Goal: Entertainment & Leisure: Consume media (video, audio)

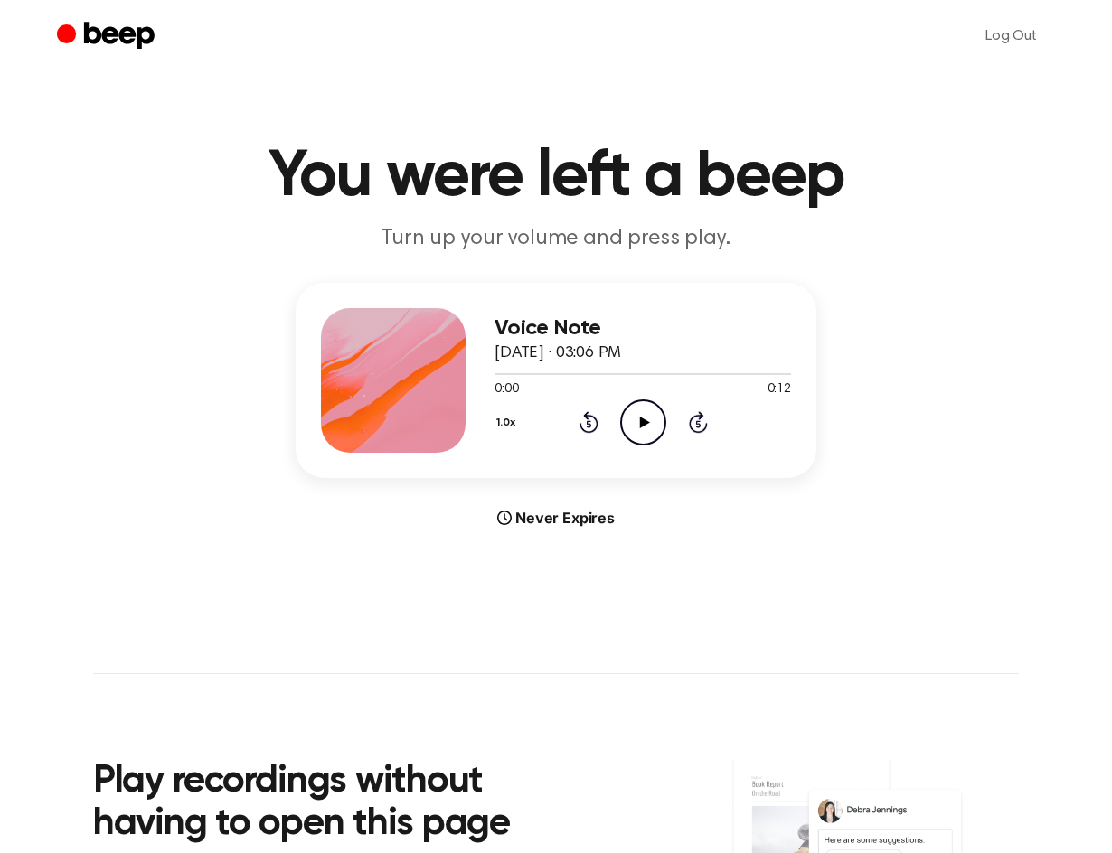
click at [637, 430] on icon "Play Audio" at bounding box center [643, 422] width 46 height 46
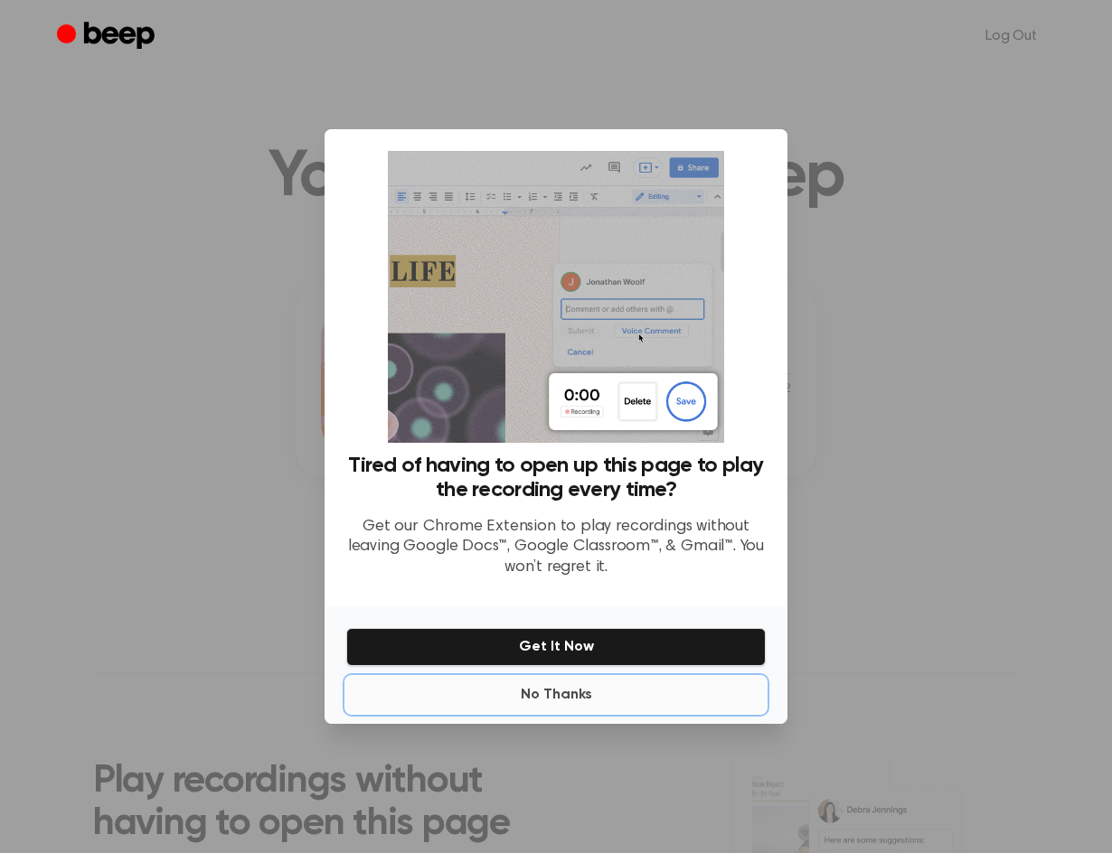
click at [577, 698] on button "No Thanks" at bounding box center [555, 695] width 419 height 36
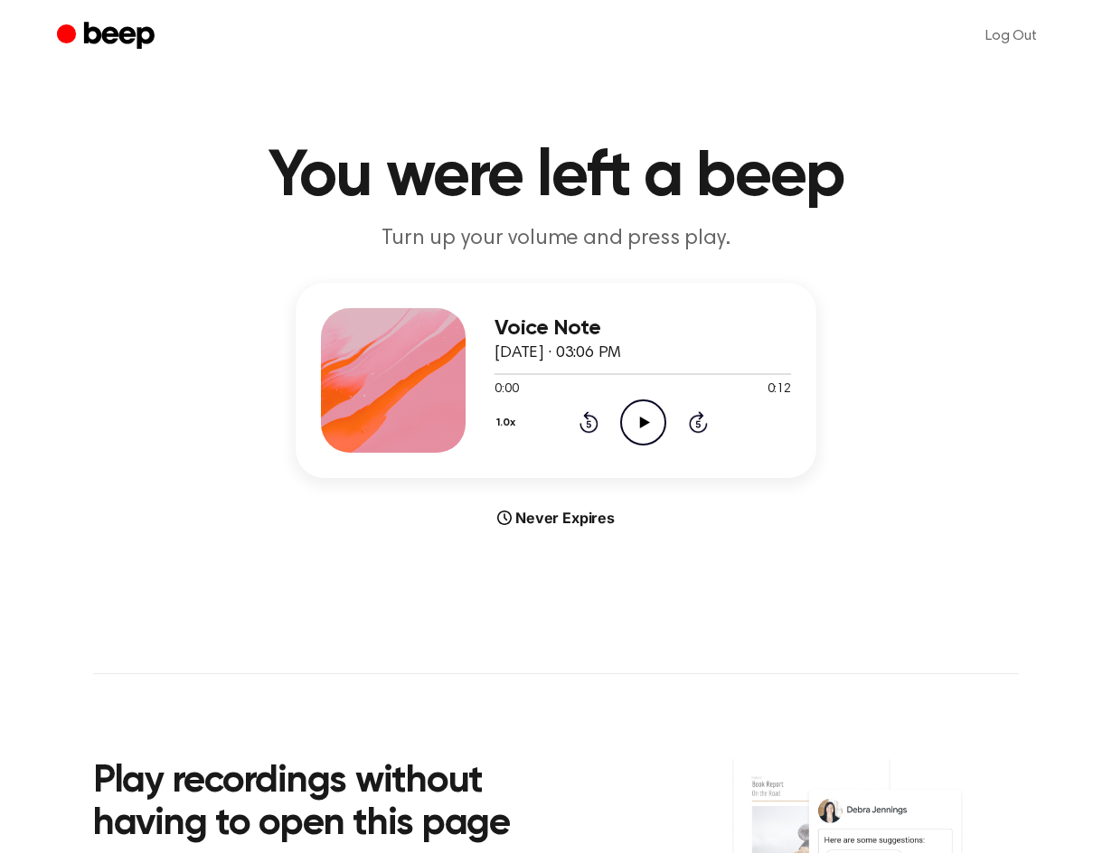
click at [653, 425] on icon "Play Audio" at bounding box center [643, 422] width 46 height 46
click at [639, 436] on icon "Play Audio" at bounding box center [643, 422] width 46 height 46
click at [644, 427] on icon "Pause Audio" at bounding box center [643, 422] width 46 height 46
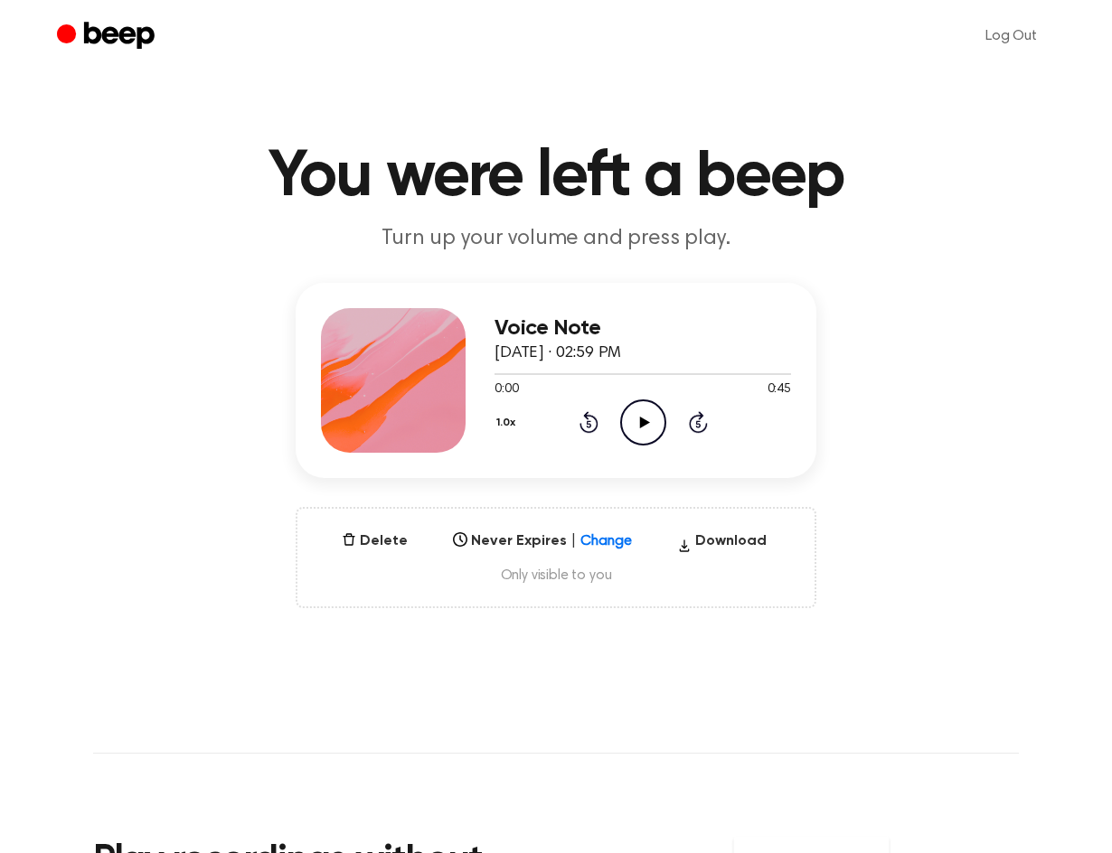
click at [651, 418] on icon "Play Audio" at bounding box center [643, 422] width 46 height 46
click at [601, 371] on div at bounding box center [642, 373] width 296 height 14
click at [613, 378] on div at bounding box center [642, 373] width 296 height 14
click at [634, 377] on div at bounding box center [642, 373] width 296 height 14
click at [653, 377] on div at bounding box center [642, 373] width 296 height 14
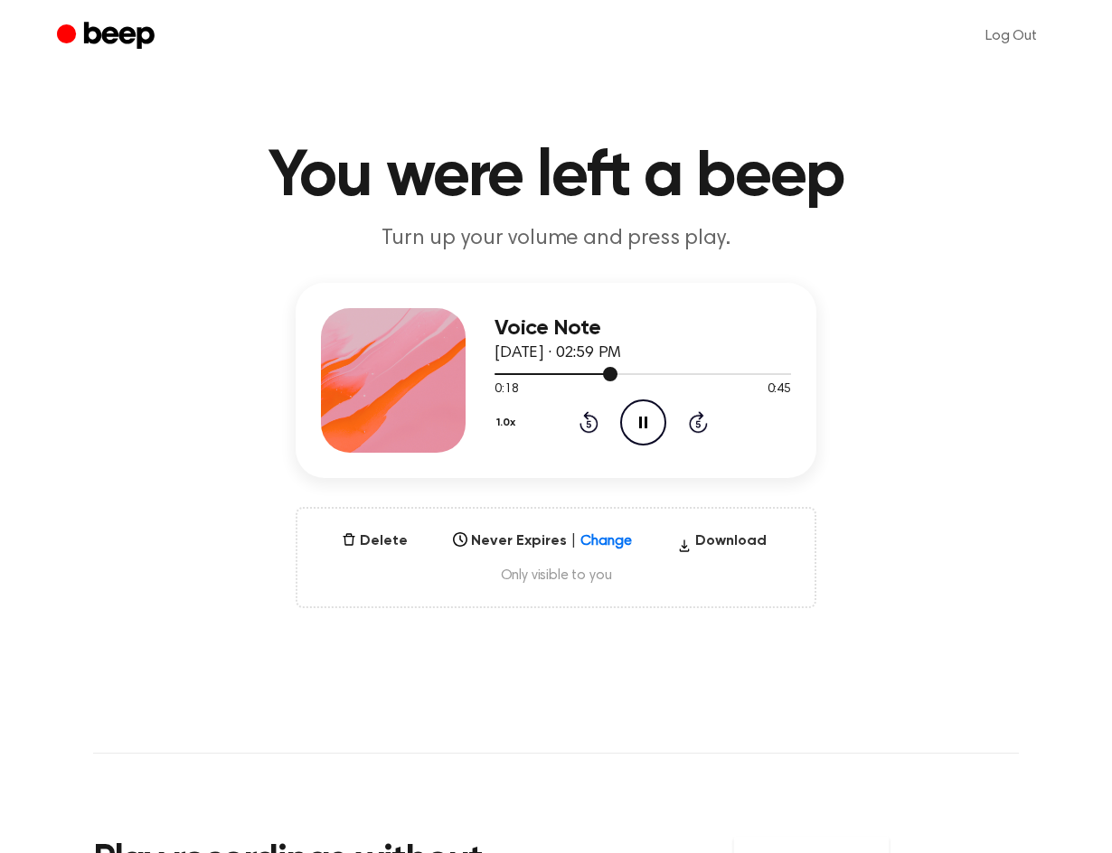
click at [691, 379] on div at bounding box center [642, 373] width 296 height 14
click at [714, 381] on div "0:23 0:45" at bounding box center [642, 390] width 296 height 19
click at [719, 376] on div at bounding box center [642, 373] width 296 height 14
click at [734, 376] on div at bounding box center [642, 373] width 296 height 14
click at [757, 384] on div "0:30 0:45" at bounding box center [642, 390] width 296 height 19
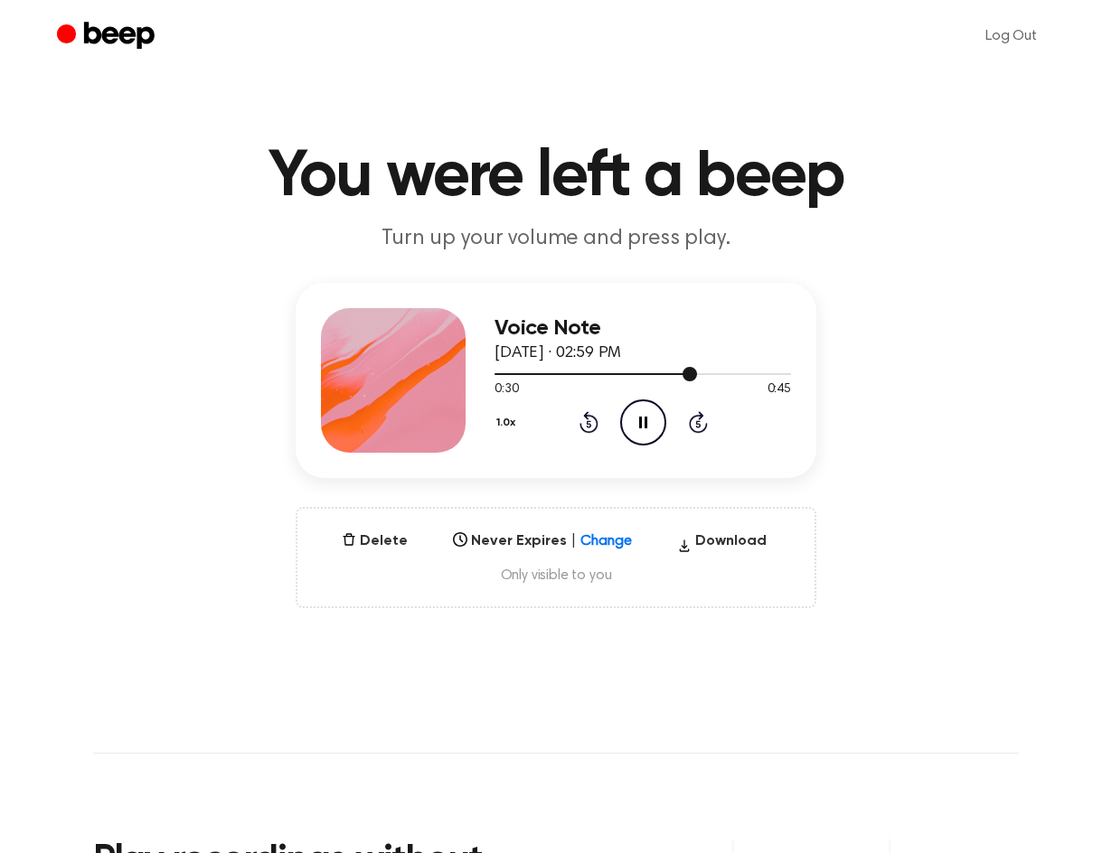
click at [758, 379] on div at bounding box center [642, 373] width 296 height 14
click at [763, 374] on div at bounding box center [642, 373] width 296 height 14
click at [773, 375] on div at bounding box center [642, 373] width 296 height 14
